Goal: Obtain resource: Download file/media

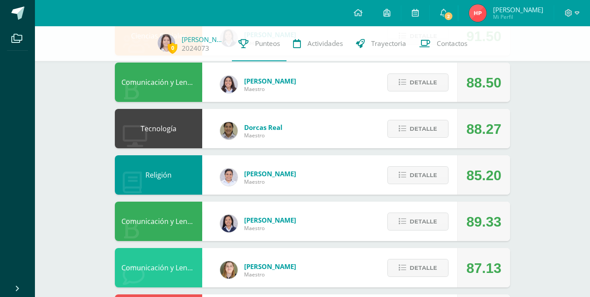
scroll to position [260, 0]
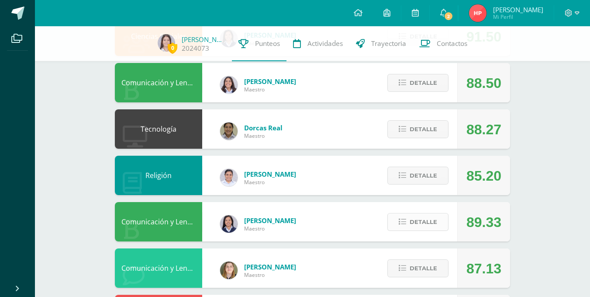
click at [416, 220] on span "Detalle" at bounding box center [424, 222] width 28 height 16
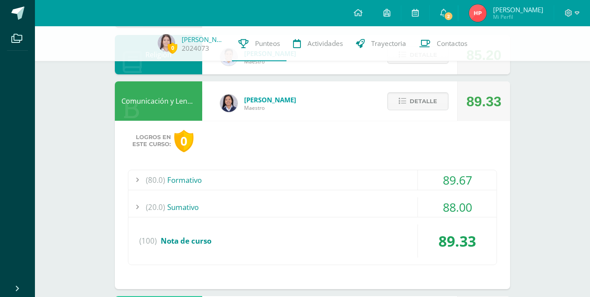
scroll to position [442, 0]
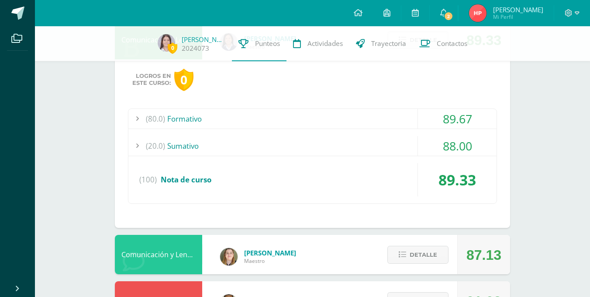
click at [181, 123] on div "(80.0) Formativo" at bounding box center [312, 119] width 368 height 20
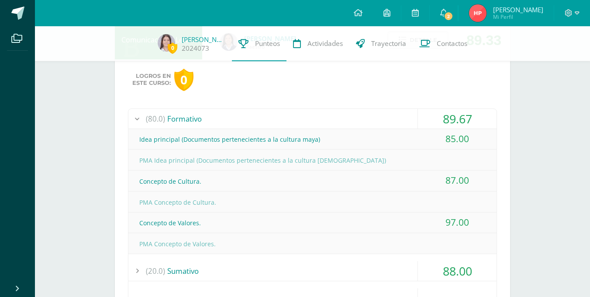
click at [181, 123] on div "(80.0) Formativo" at bounding box center [312, 119] width 368 height 20
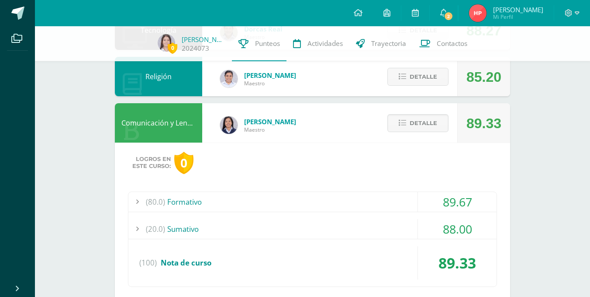
scroll to position [358, 0]
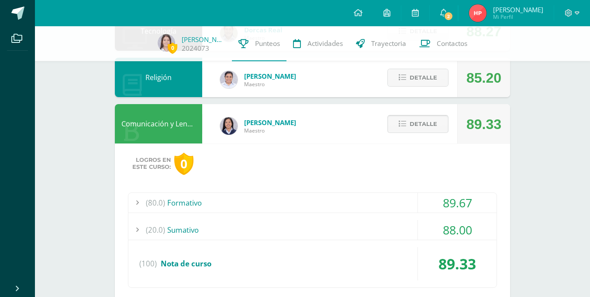
click at [443, 122] on button "Detalle" at bounding box center [417, 124] width 61 height 18
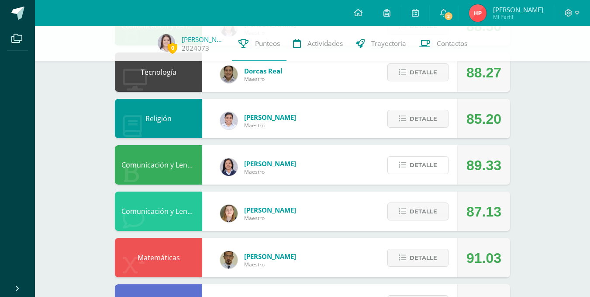
scroll to position [316, 0]
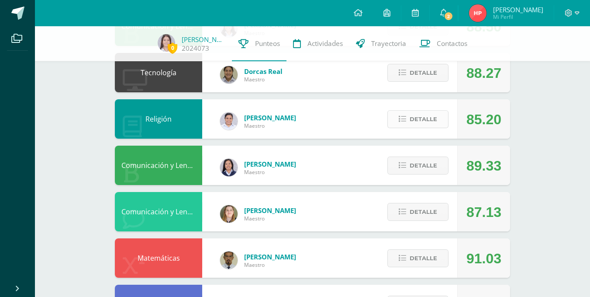
click at [411, 114] on span "Detalle" at bounding box center [424, 119] width 28 height 16
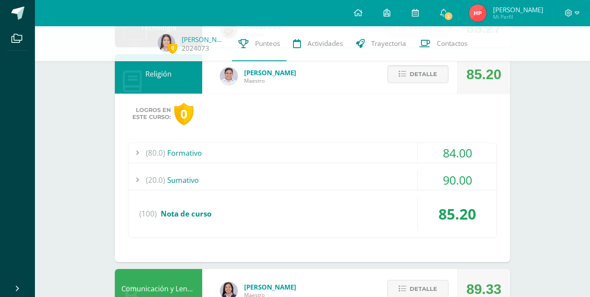
scroll to position [331, 0]
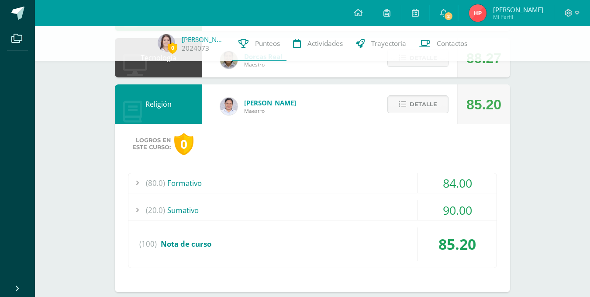
click at [267, 180] on div "(80.0) Formativo" at bounding box center [312, 183] width 368 height 20
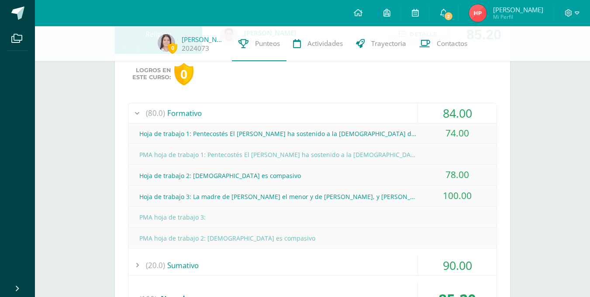
scroll to position [401, 0]
click at [284, 123] on div "Hoja de trabajo 1: Pentecostés El [PERSON_NAME] ha sostenido a la [DEMOGRAPHIC_…" at bounding box center [312, 133] width 368 height 21
click at [292, 113] on div "(80.0) Formativo" at bounding box center [312, 113] width 368 height 20
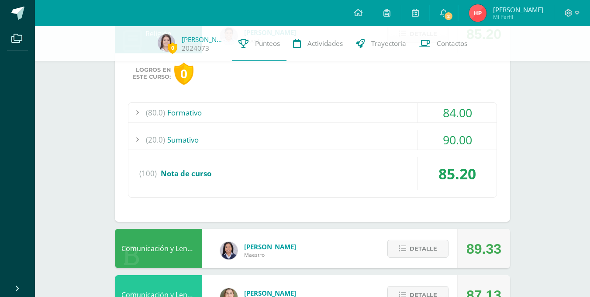
click at [279, 138] on div "(20.0) [GEOGRAPHIC_DATA]" at bounding box center [312, 140] width 368 height 20
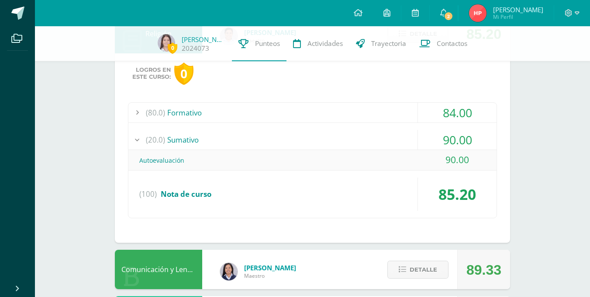
click at [279, 138] on div "(20.0) [GEOGRAPHIC_DATA]" at bounding box center [312, 140] width 368 height 20
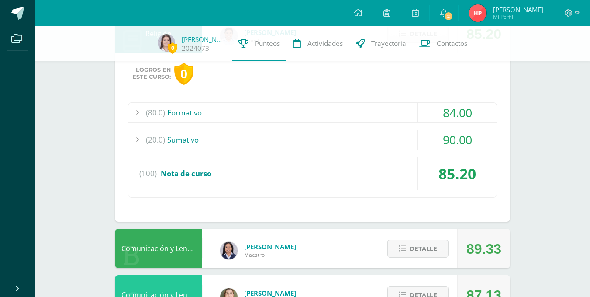
click at [252, 116] on div "(80.0) Formativo" at bounding box center [312, 113] width 368 height 20
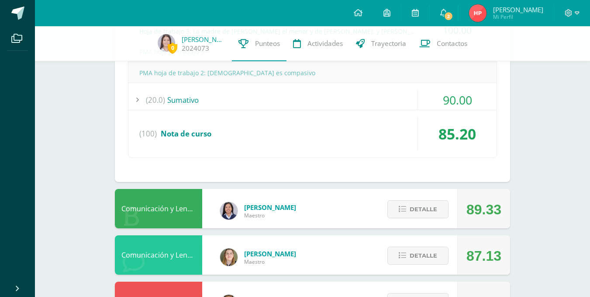
click at [215, 139] on div "(100) Nota de curso" at bounding box center [312, 133] width 368 height 33
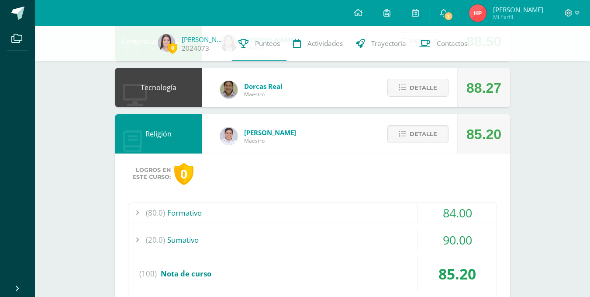
scroll to position [300, 0]
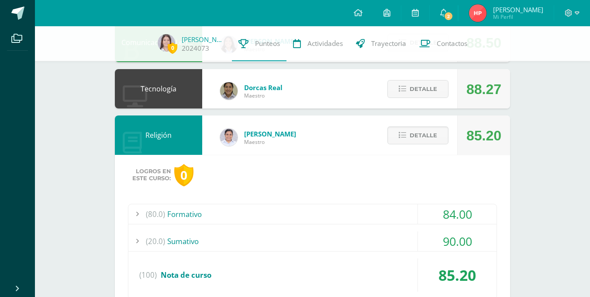
click at [188, 213] on div "(80.0) Formativo" at bounding box center [312, 214] width 368 height 20
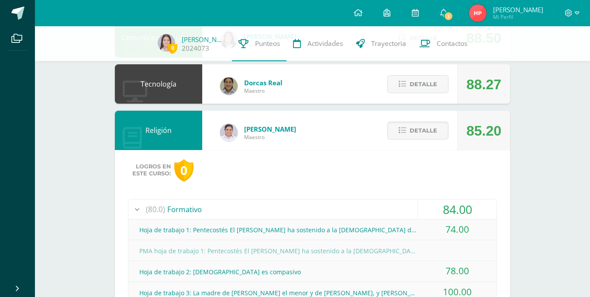
scroll to position [303, 0]
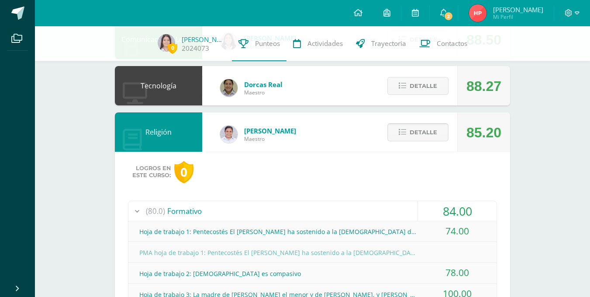
click at [424, 135] on span "Detalle" at bounding box center [424, 132] width 28 height 16
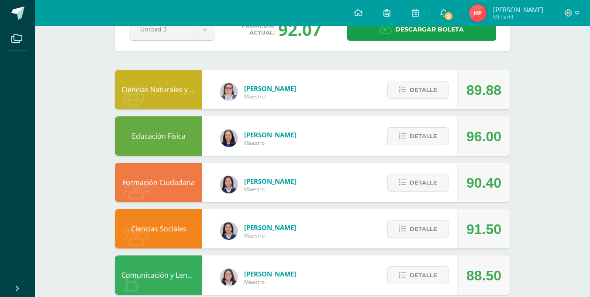
scroll to position [71, 0]
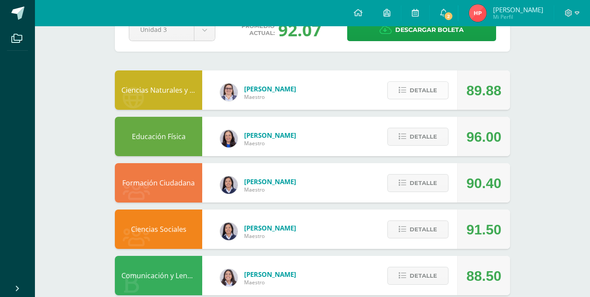
click at [410, 92] on span "Detalle" at bounding box center [424, 90] width 28 height 16
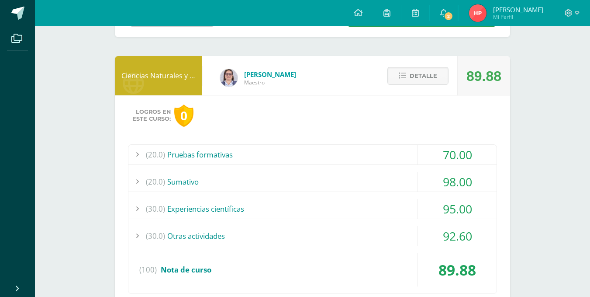
scroll to position [86, 0]
click at [264, 153] on div "(20.0) Pruebas formativas" at bounding box center [312, 154] width 368 height 20
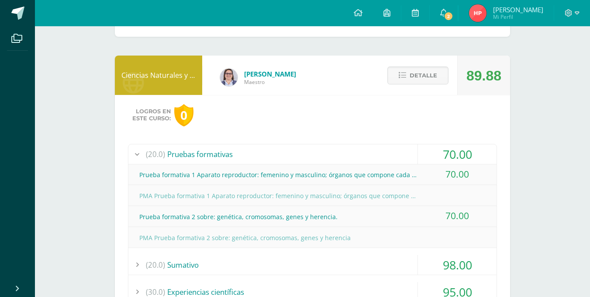
click at [264, 153] on div "(20.0) Pruebas formativas" at bounding box center [312, 154] width 368 height 20
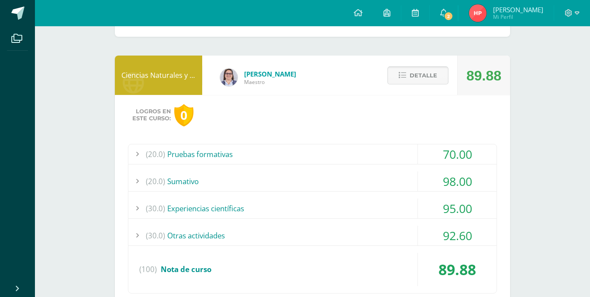
click at [415, 83] on span "Detalle" at bounding box center [424, 75] width 28 height 16
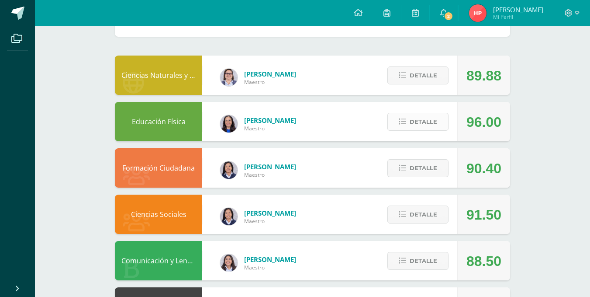
click at [420, 117] on span "Detalle" at bounding box center [424, 122] width 28 height 16
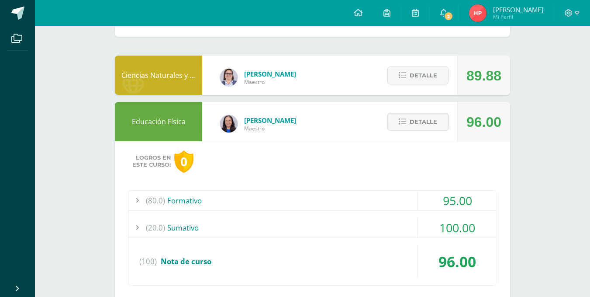
scroll to position [112, 0]
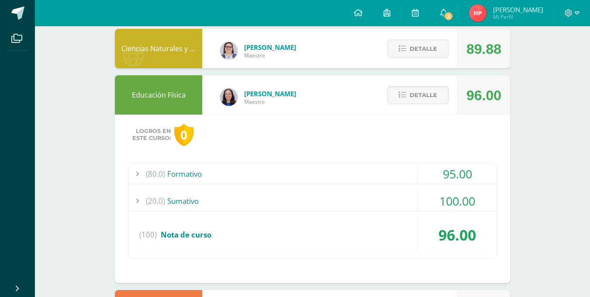
click at [289, 167] on div "(80.0) Formativo" at bounding box center [312, 174] width 368 height 20
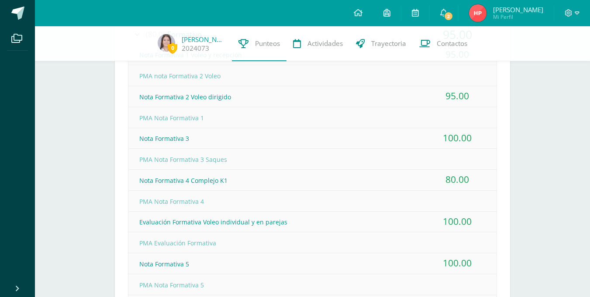
scroll to position [249, 0]
click at [256, 182] on div "Nota Formativa 4 Complejo K1" at bounding box center [312, 180] width 368 height 20
click at [218, 183] on div "Nota Formativa 4 Complejo K1" at bounding box center [312, 180] width 368 height 20
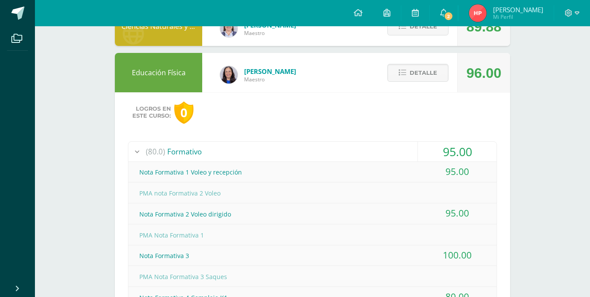
scroll to position [134, 0]
click at [427, 67] on span "Detalle" at bounding box center [424, 73] width 28 height 16
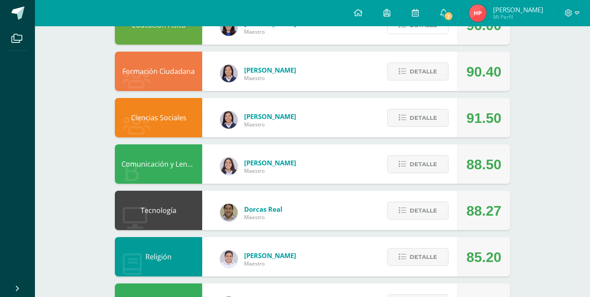
scroll to position [190, 0]
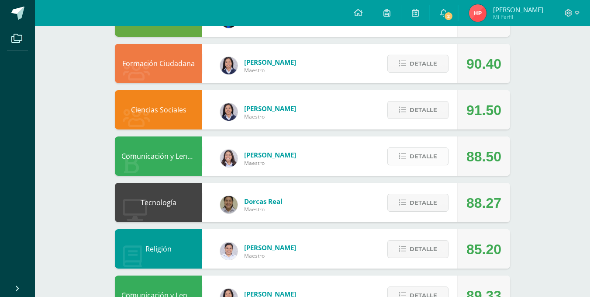
click at [411, 156] on span "Detalle" at bounding box center [424, 156] width 28 height 16
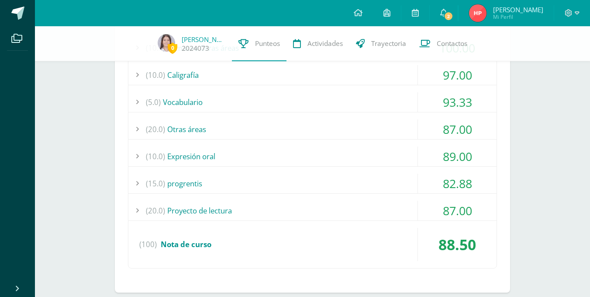
scroll to position [401, 0]
click at [411, 156] on div "(10.0) Expresión oral" at bounding box center [312, 156] width 368 height 20
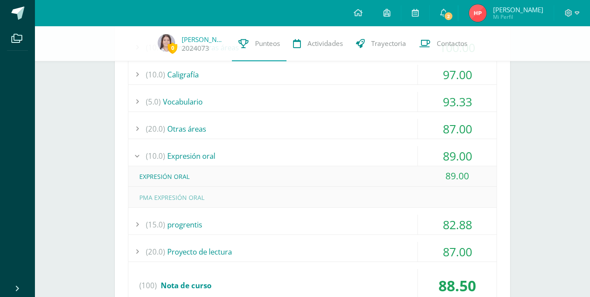
click at [345, 153] on div "(10.0) Expresión oral" at bounding box center [312, 156] width 368 height 20
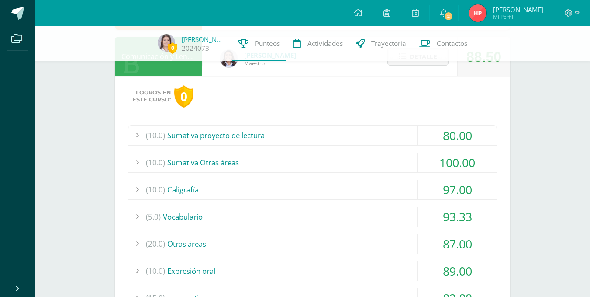
scroll to position [305, 0]
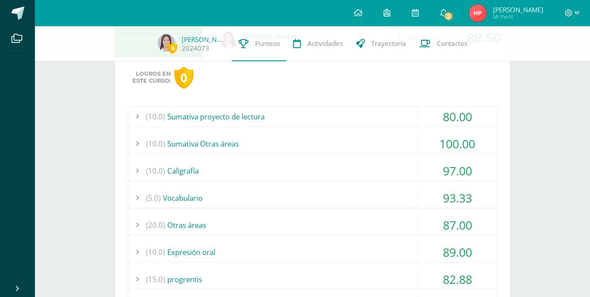
click at [318, 164] on div "(10.0) Caligrafía" at bounding box center [312, 171] width 368 height 20
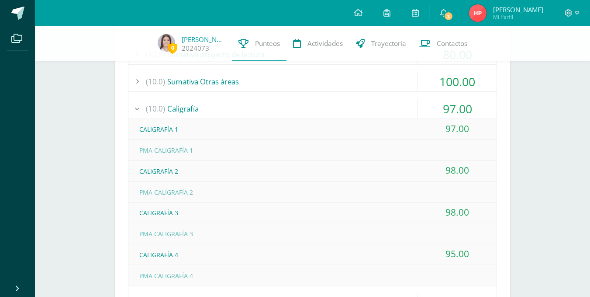
scroll to position [367, 0]
click at [333, 102] on div "(10.0) Caligrafía" at bounding box center [312, 108] width 368 height 20
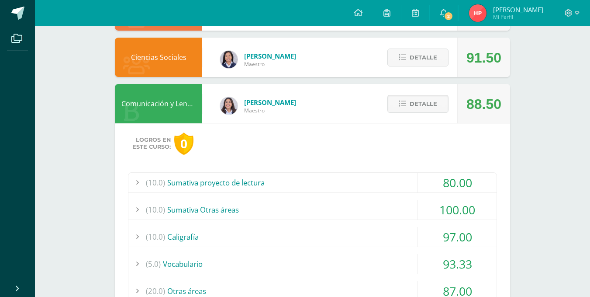
scroll to position [187, 0]
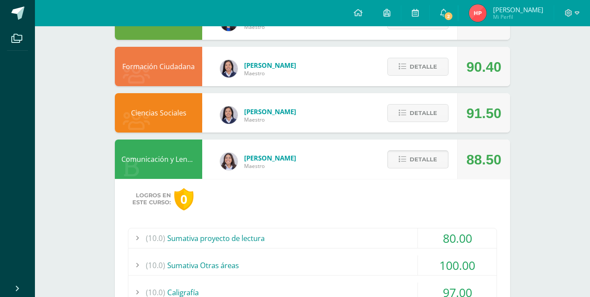
click at [432, 157] on span "Detalle" at bounding box center [424, 159] width 28 height 16
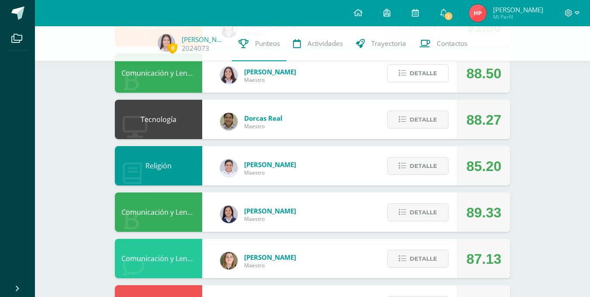
scroll to position [270, 0]
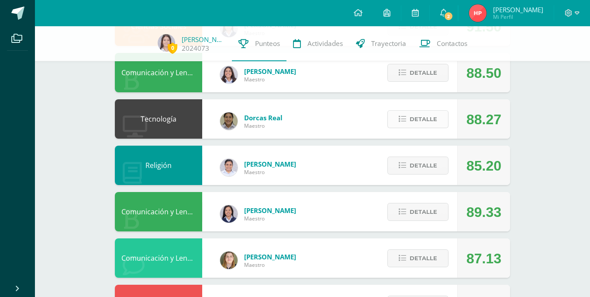
click at [432, 128] on button "Detalle" at bounding box center [417, 119] width 61 height 18
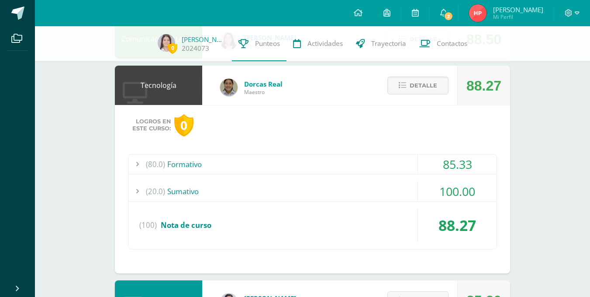
scroll to position [305, 0]
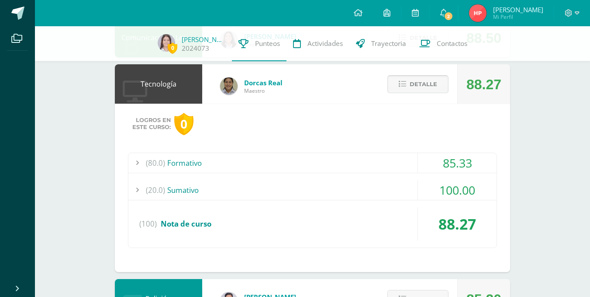
click at [421, 88] on span "Detalle" at bounding box center [424, 84] width 28 height 16
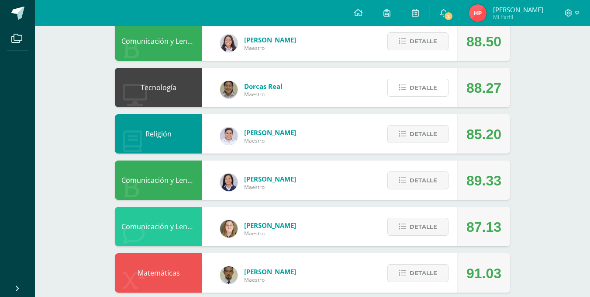
scroll to position [0, 0]
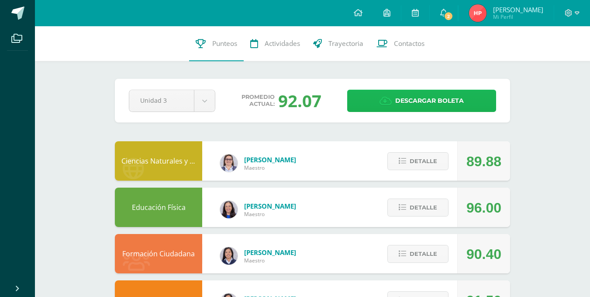
click at [433, 100] on span "Descargar boleta" at bounding box center [429, 100] width 69 height 21
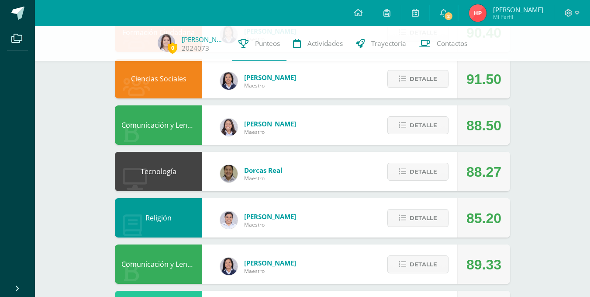
scroll to position [294, 0]
